Goal: Check status: Check status

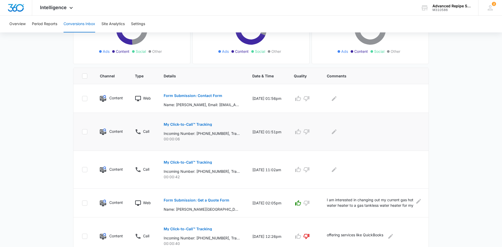
scroll to position [99, 0]
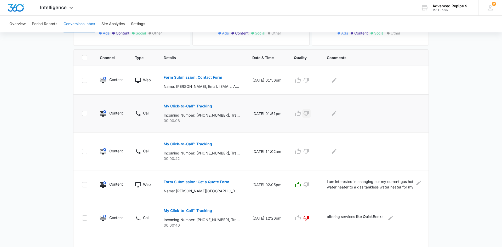
click at [309, 114] on icon "button" at bounding box center [306, 113] width 6 height 6
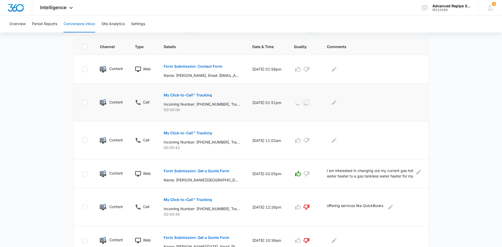
scroll to position [112, 0]
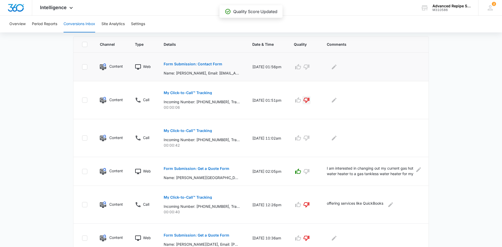
click at [212, 64] on p "Form Submission: Contact Form" at bounding box center [193, 64] width 59 height 4
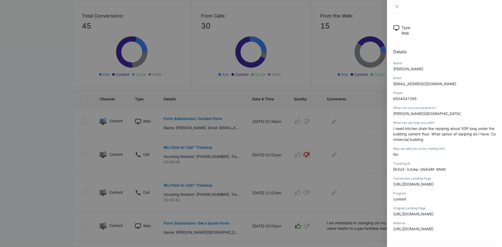
scroll to position [0, 0]
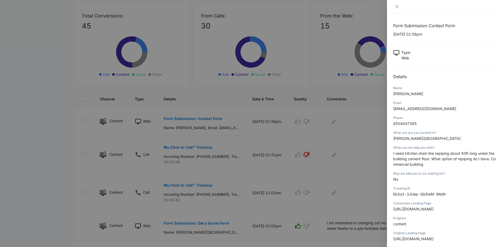
click at [461, 87] on div "Name" at bounding box center [444, 88] width 103 height 5
click at [399, 7] on icon "close" at bounding box center [397, 6] width 4 height 4
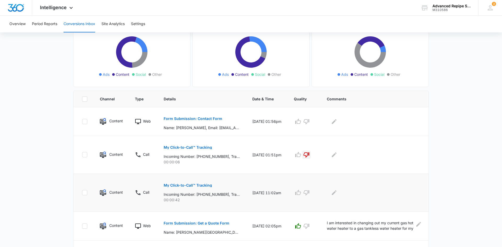
click at [186, 184] on p "My Click-to-Call™ Tracking" at bounding box center [188, 186] width 48 height 4
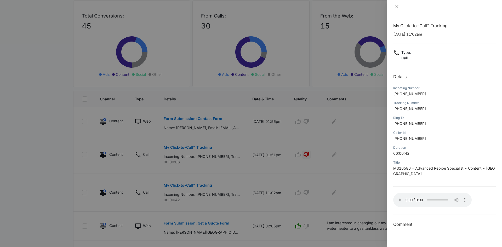
click at [398, 8] on icon "close" at bounding box center [397, 6] width 4 height 4
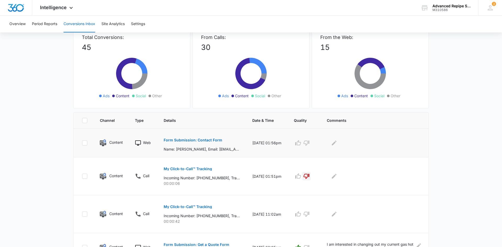
scroll to position [35, 0]
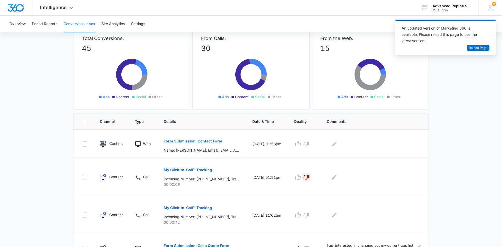
click at [164, 202] on button "My Click-to-Call™ Tracking" at bounding box center [188, 208] width 48 height 13
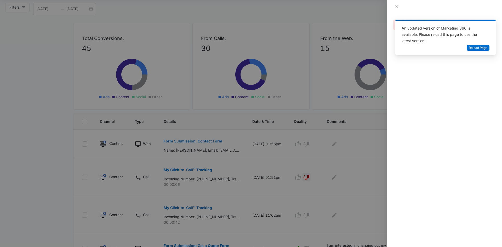
click at [396, 8] on icon "close" at bounding box center [397, 6] width 4 height 4
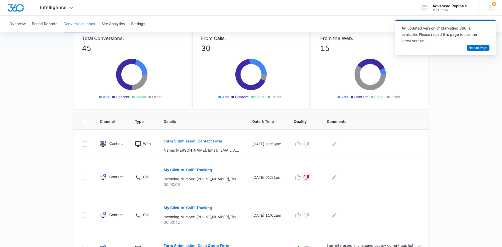
click at [446, 110] on main "Filters [DATE] [DATE] New Conversion Total Conversions: 45 Ads Content Social O…" at bounding box center [251, 250] width 502 height 495
